Goal: Register for event/course

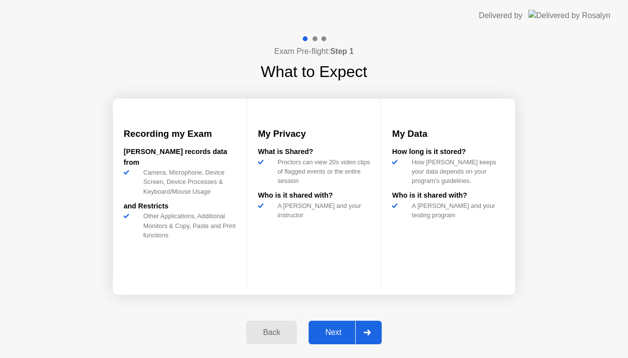
click at [339, 337] on div "Next" at bounding box center [334, 332] width 44 height 9
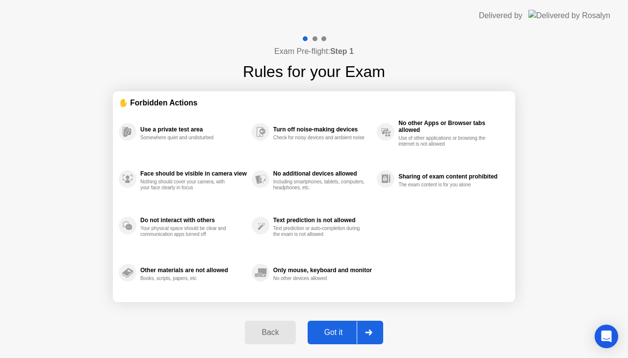
click at [339, 337] on div "Got it" at bounding box center [334, 332] width 46 height 9
select select "**********"
select select "*******"
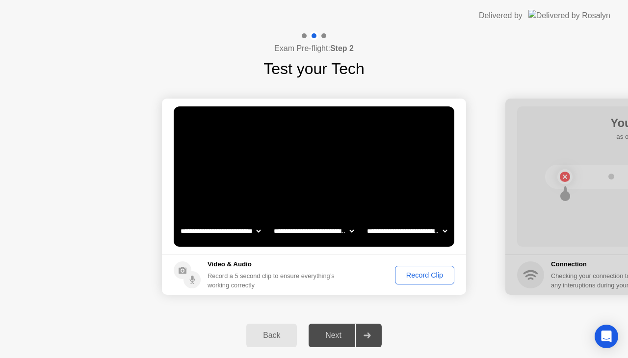
click at [417, 275] on div "Record Clip" at bounding box center [424, 275] width 52 height 8
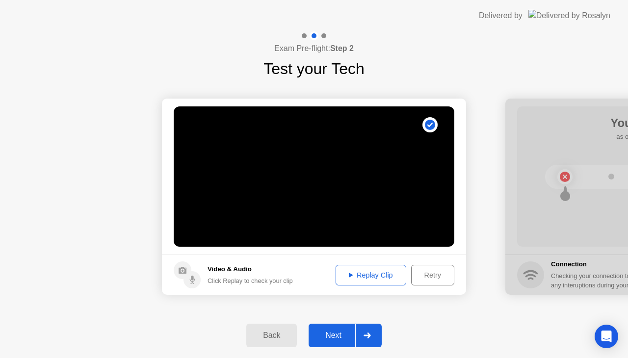
click at [337, 339] on div "Next" at bounding box center [334, 335] width 44 height 9
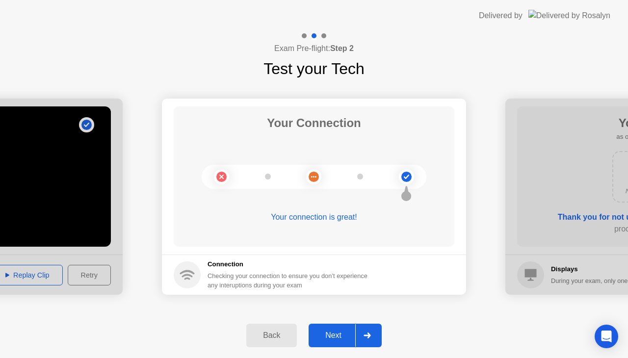
click at [345, 333] on div "Next" at bounding box center [334, 335] width 44 height 9
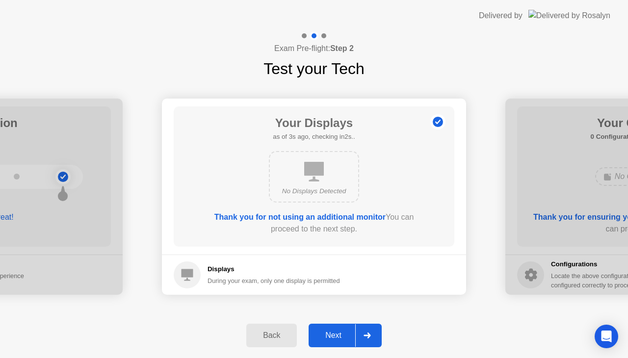
click at [345, 333] on div "Next" at bounding box center [334, 335] width 44 height 9
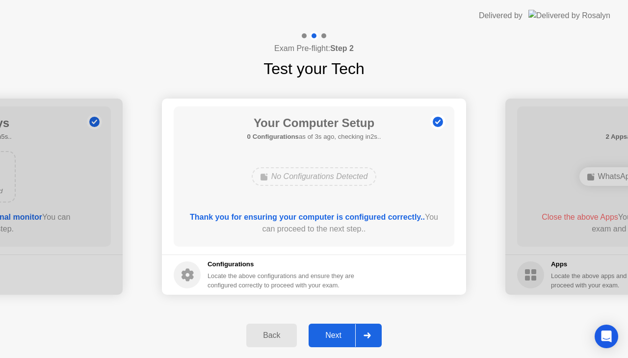
click at [345, 334] on div "Next" at bounding box center [334, 335] width 44 height 9
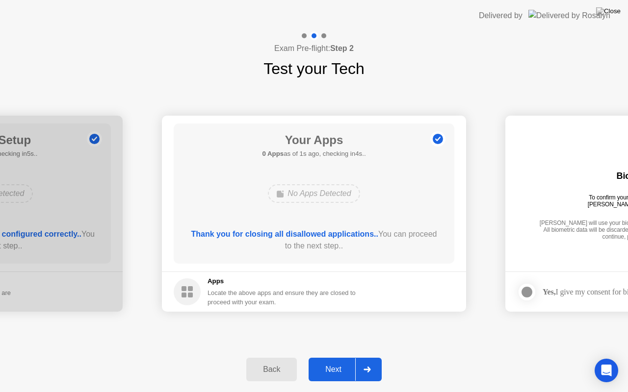
click at [334, 358] on div "Next" at bounding box center [334, 369] width 44 height 9
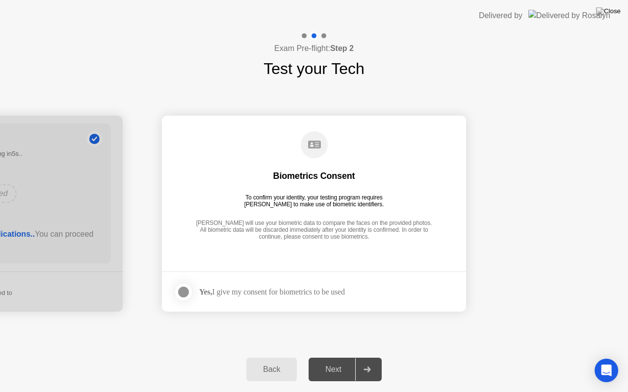
click at [188, 294] on div at bounding box center [184, 293] width 12 height 12
click at [344, 358] on div "Next" at bounding box center [334, 369] width 44 height 9
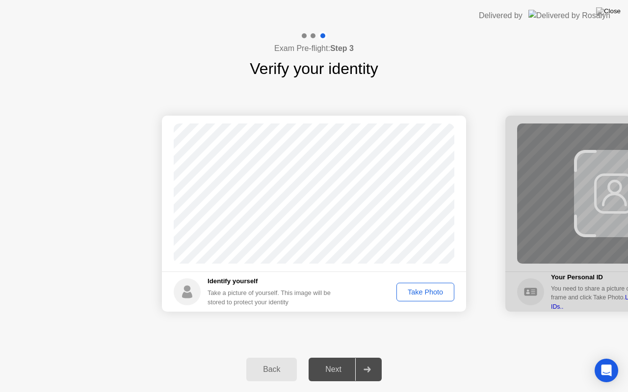
click at [427, 296] on div "Take Photo" at bounding box center [425, 292] width 51 height 8
click at [331, 358] on div "Next" at bounding box center [334, 369] width 44 height 9
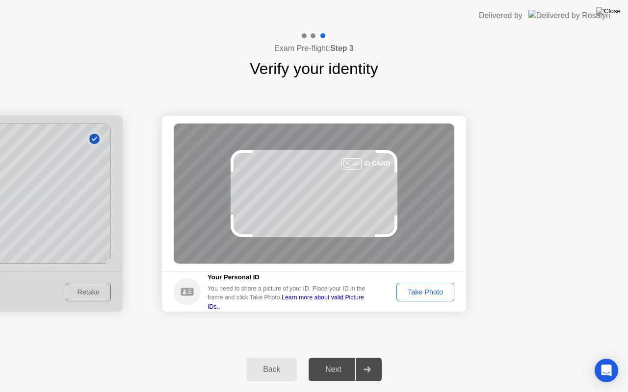
click at [412, 284] on button "Take Photo" at bounding box center [425, 292] width 58 height 19
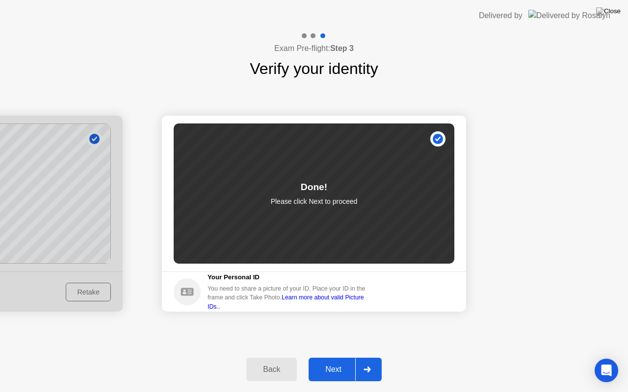
click at [343, 358] on div "Next" at bounding box center [334, 369] width 44 height 9
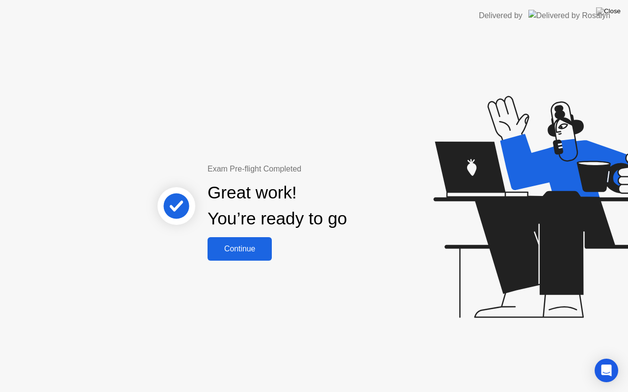
click at [245, 254] on div "Continue" at bounding box center [239, 249] width 58 height 9
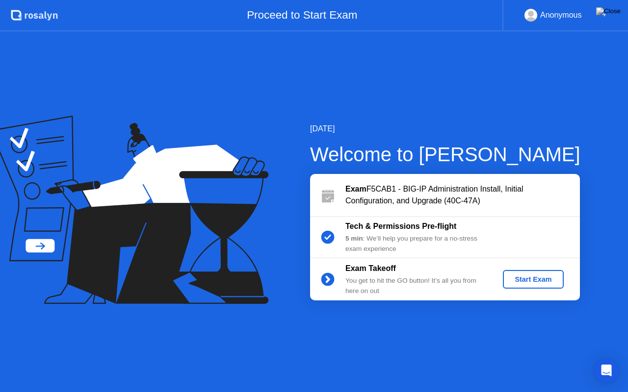
click at [521, 280] on div "Start Exam" at bounding box center [533, 280] width 52 height 8
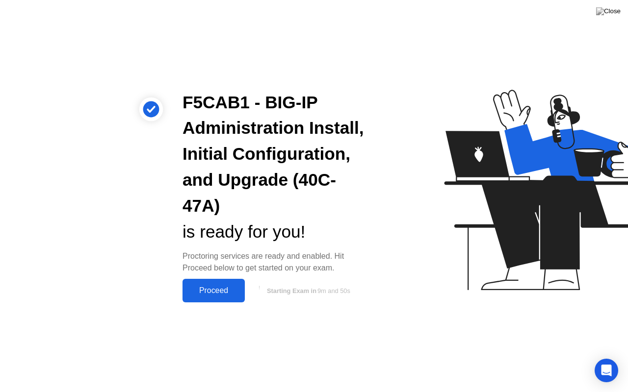
click at [214, 287] on div "Proceed" at bounding box center [213, 291] width 56 height 9
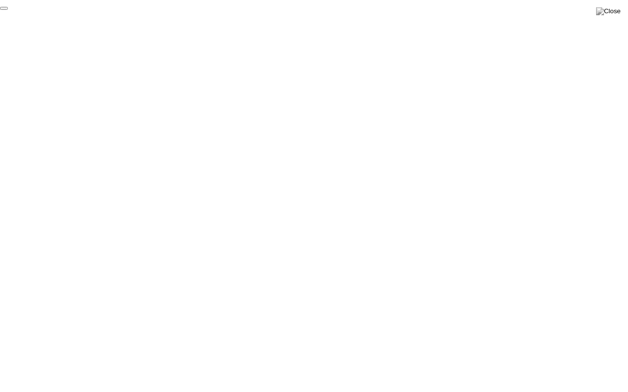
click div "End Proctoring Session"
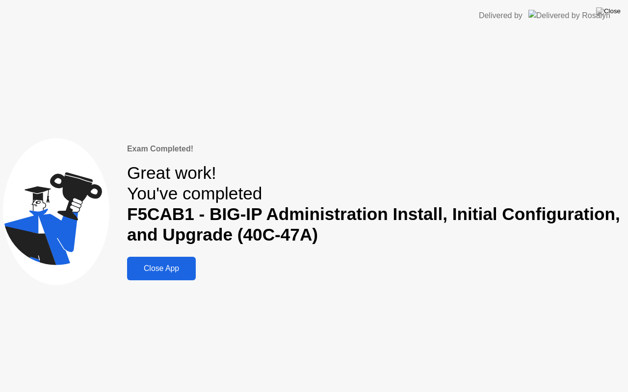
click at [158, 265] on div "Close App" at bounding box center [161, 268] width 63 height 9
